Goal: Navigation & Orientation: Go to known website

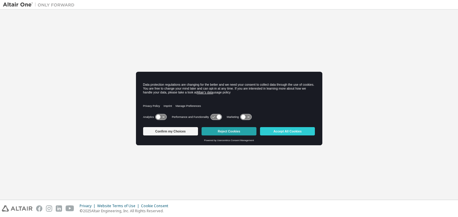
click at [231, 134] on button "Reject Cookies" at bounding box center [229, 131] width 55 height 8
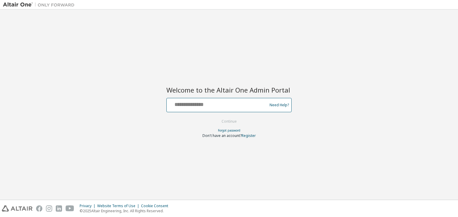
click at [200, 104] on input "text" at bounding box center [218, 104] width 98 height 9
type input "**********"
click at [224, 123] on button "Continue" at bounding box center [229, 121] width 28 height 9
